Goal: Information Seeking & Learning: Understand process/instructions

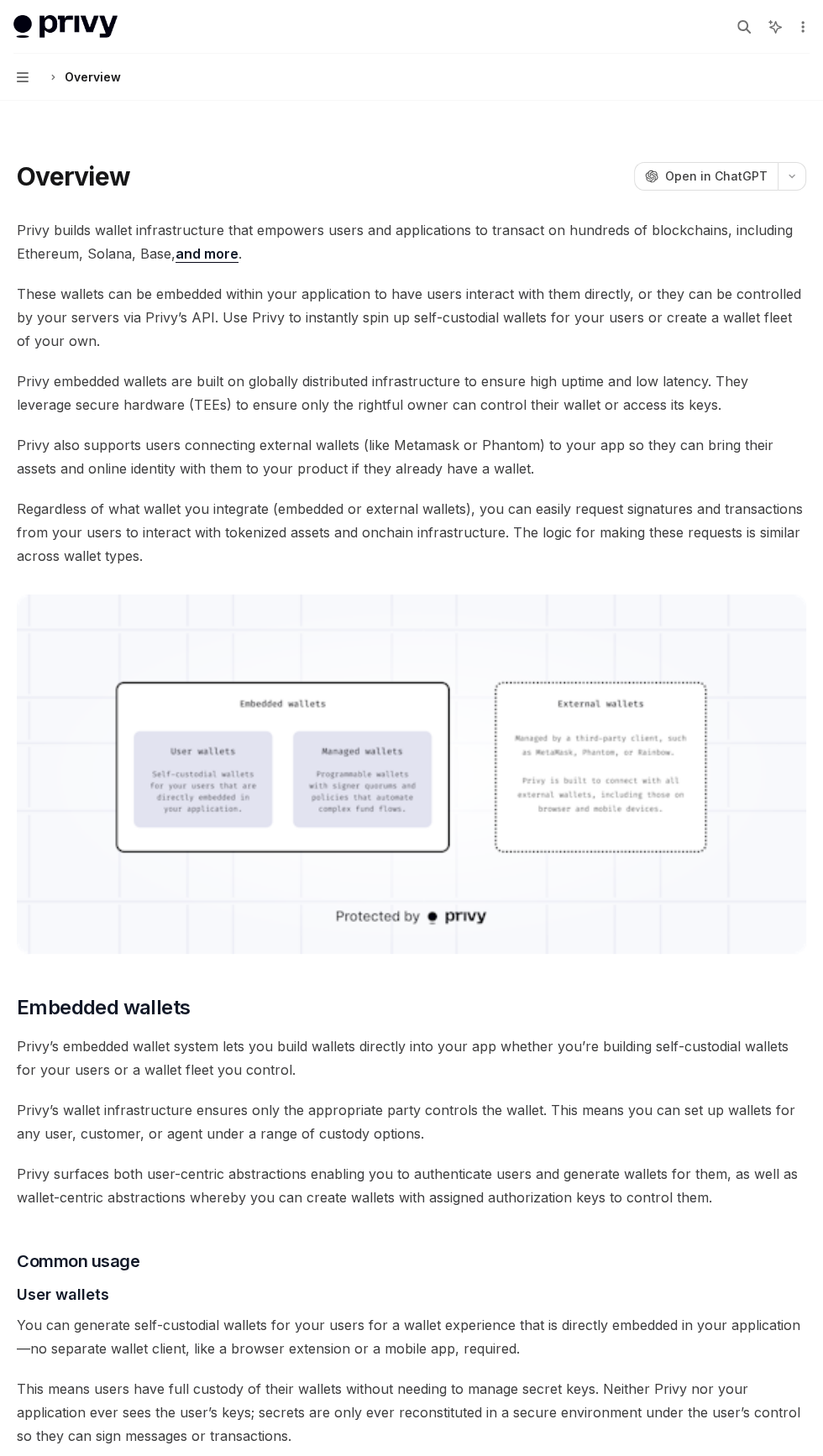
click at [431, 897] on img at bounding box center [411, 774] width 789 height 359
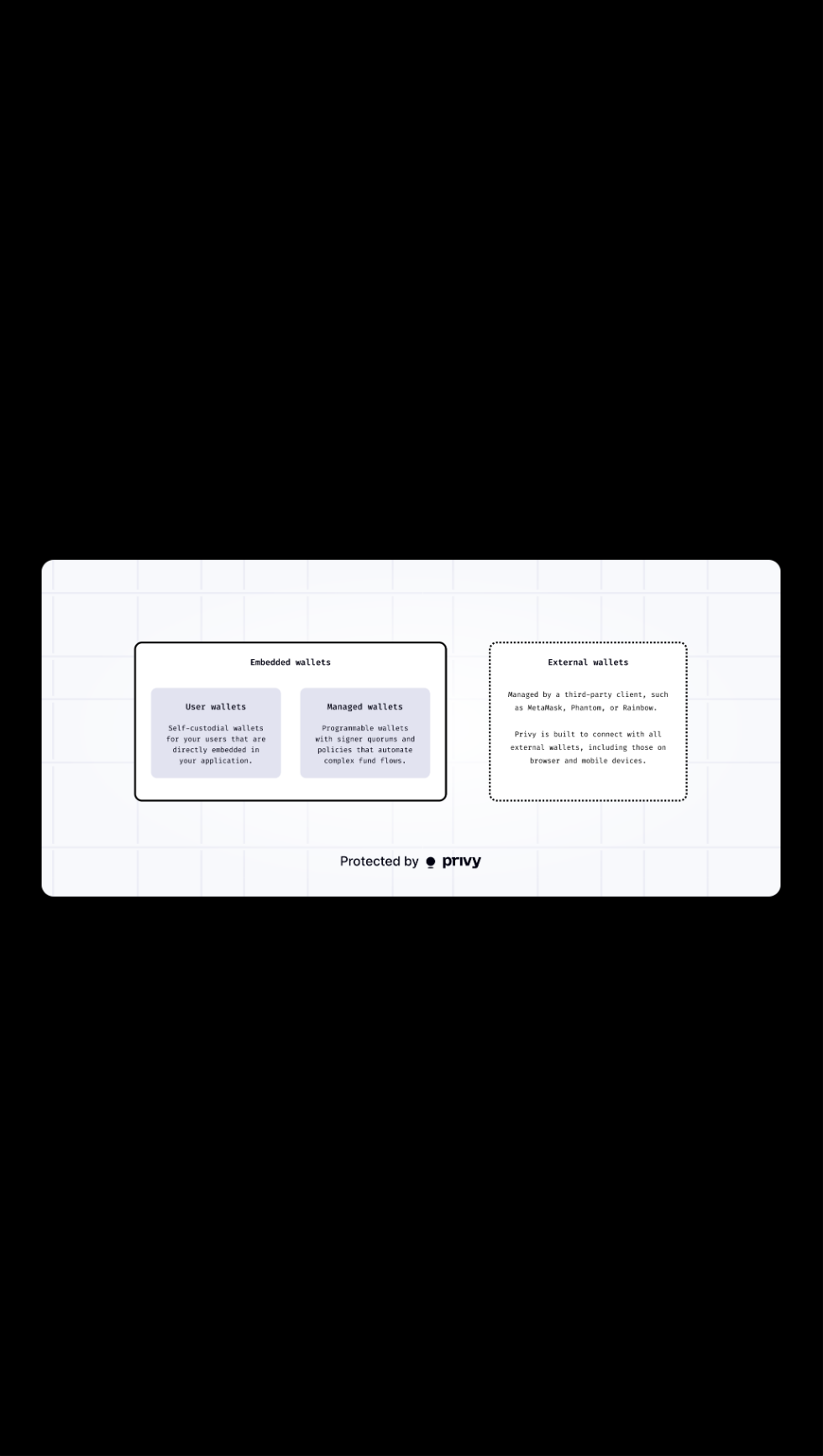
click at [273, 733] on img at bounding box center [411, 728] width 738 height 336
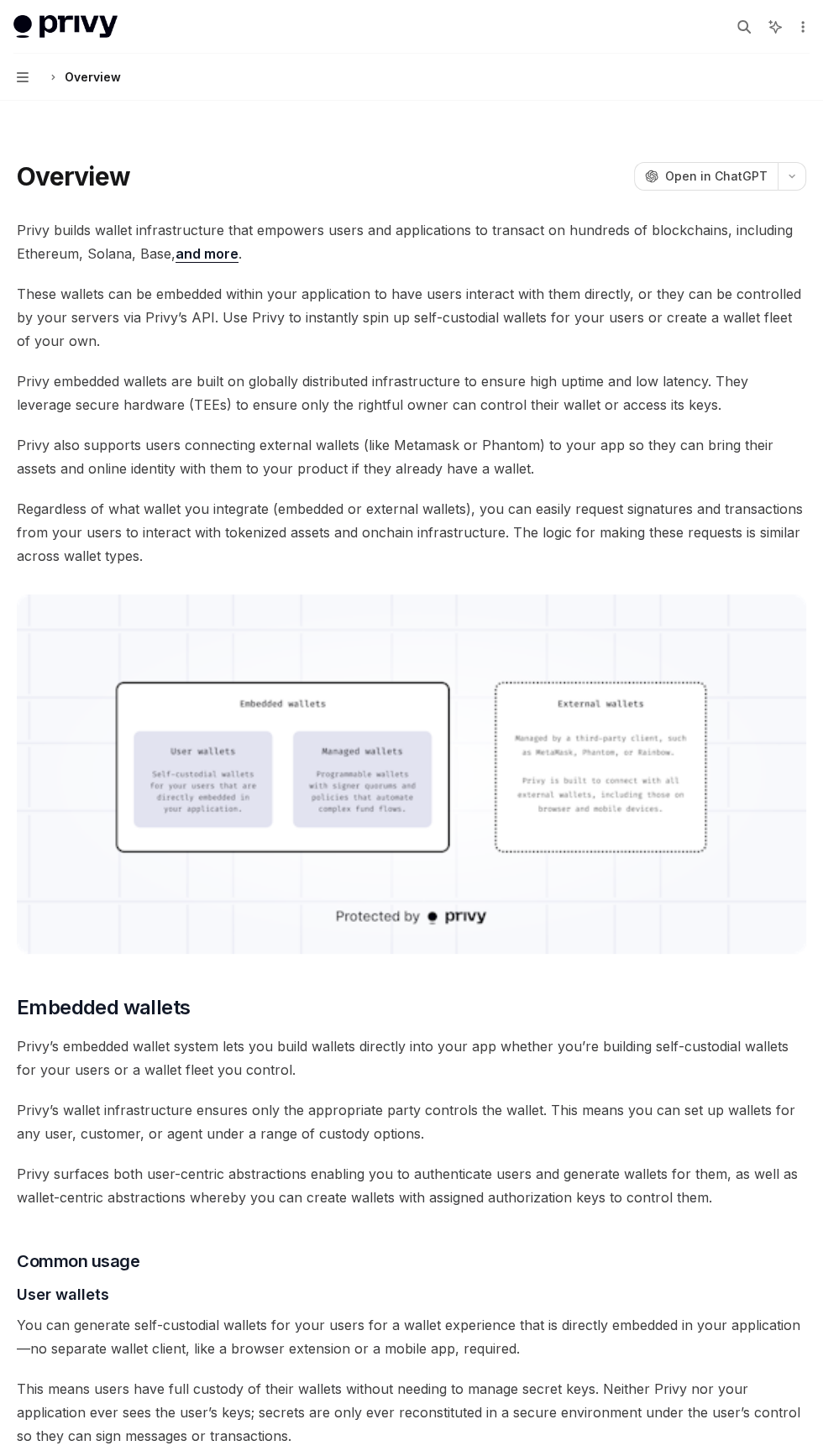
click at [587, 764] on img at bounding box center [411, 774] width 789 height 359
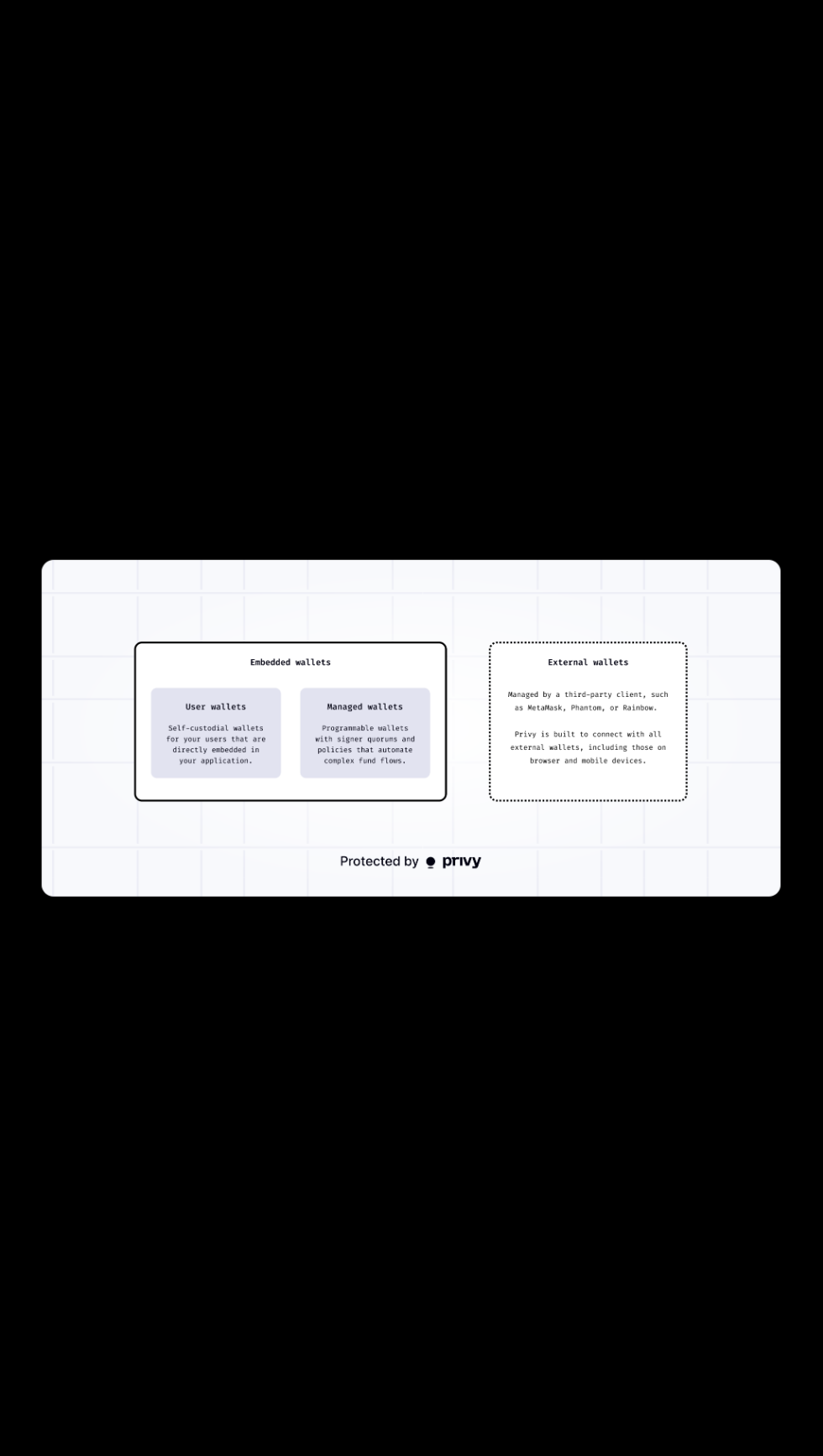
click at [417, 867] on img at bounding box center [411, 728] width 738 height 336
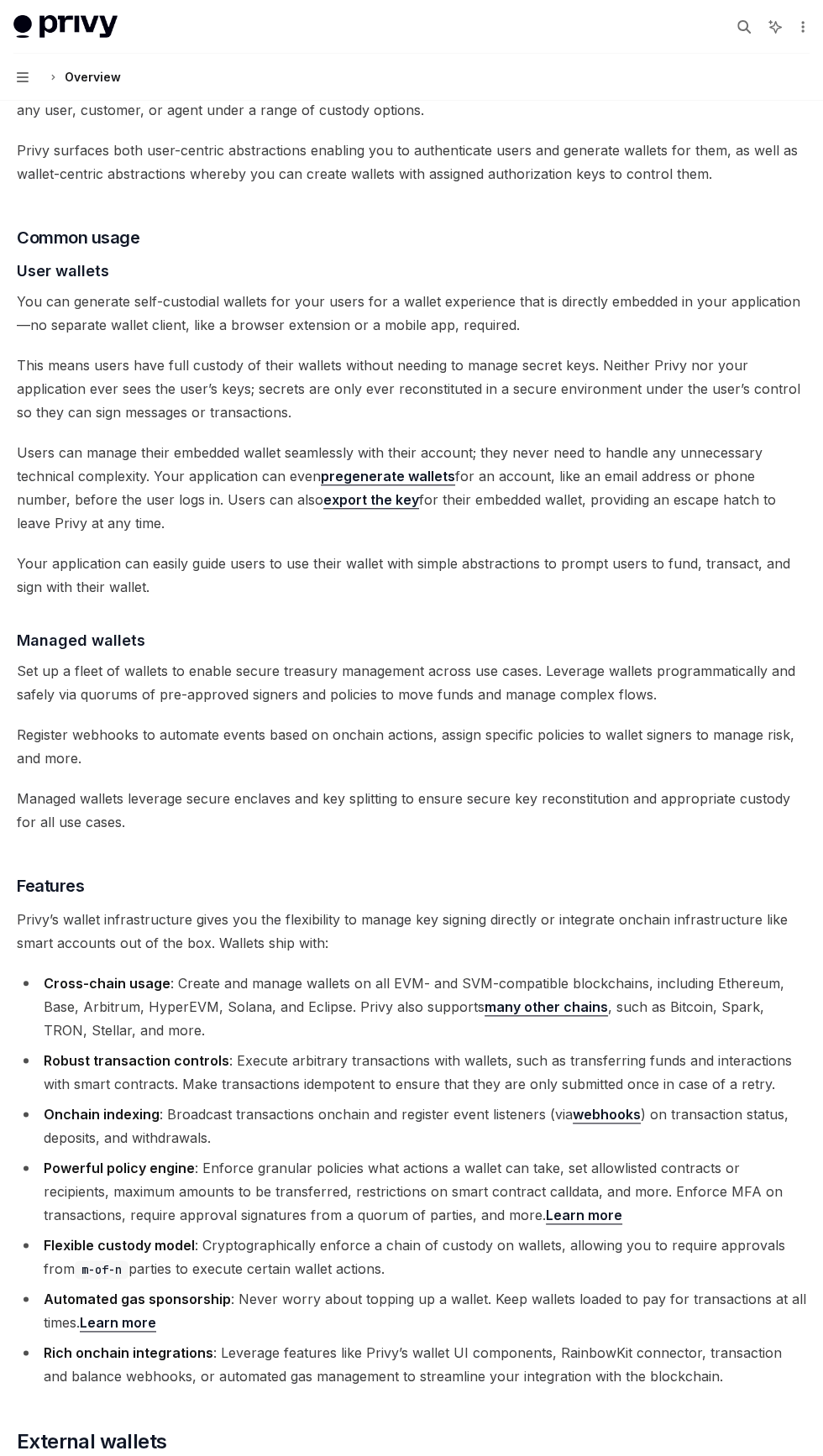
scroll to position [1624, 0]
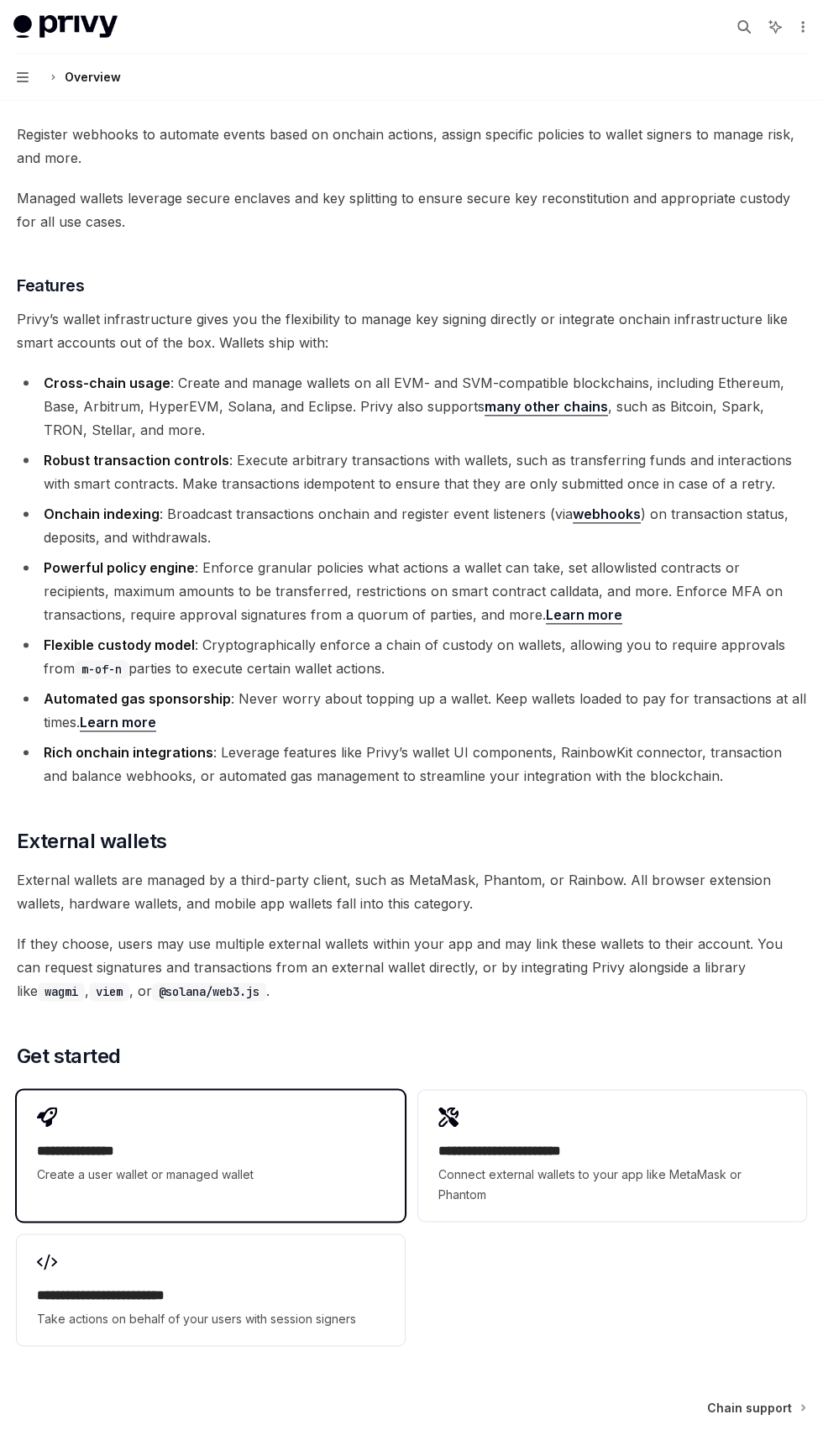
click at [200, 1162] on div "**********" at bounding box center [211, 1162] width 347 height 44
type textarea "*"
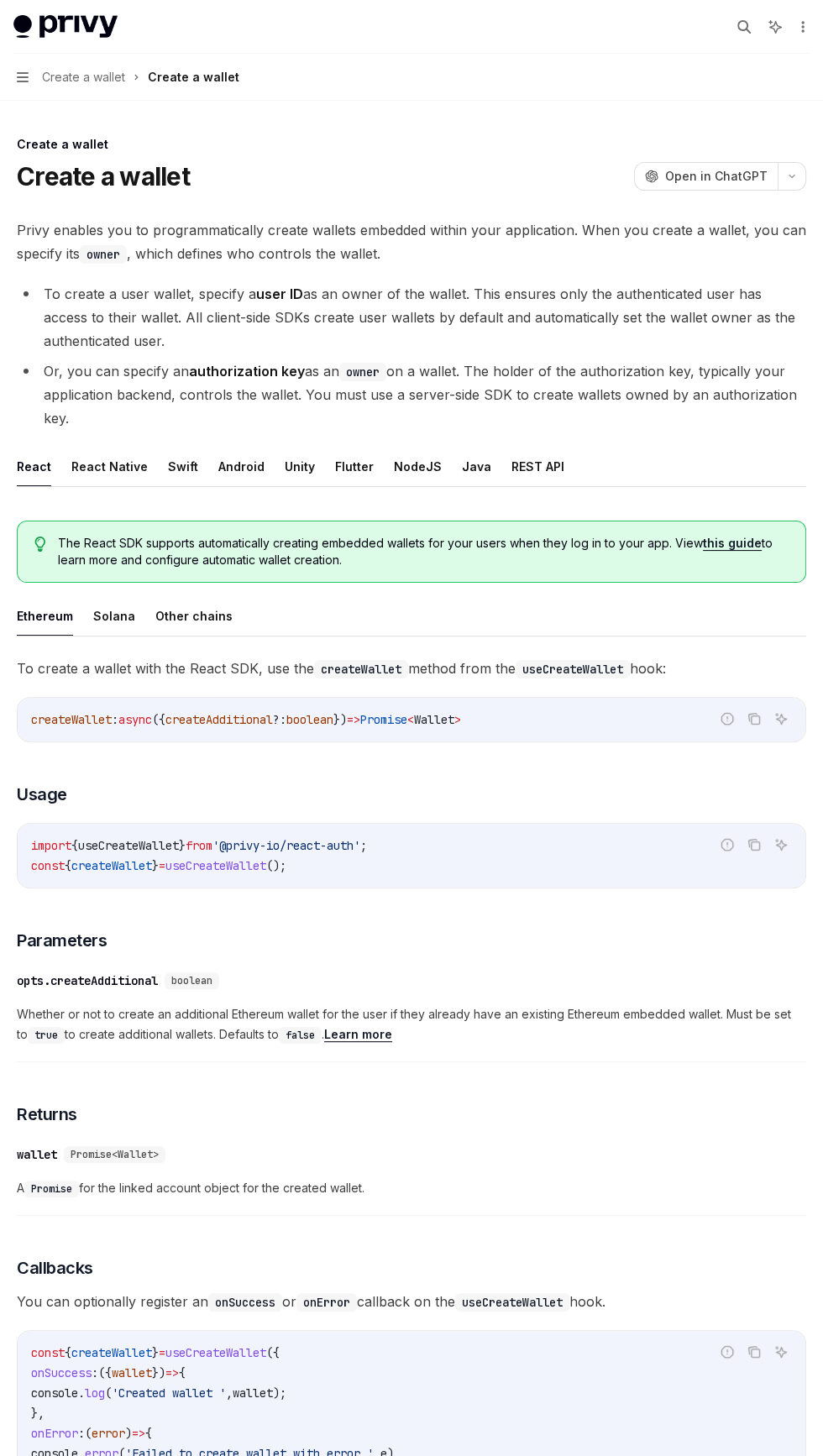
click at [192, 544] on span "The React SDK supports automatically creating embedded wallets for your users w…" at bounding box center [423, 552] width 730 height 34
